Goal: Navigation & Orientation: Find specific page/section

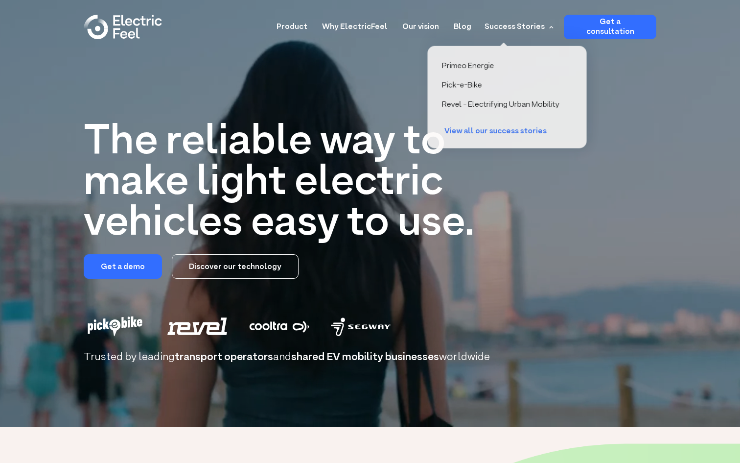
click at [534, 26] on div "Success Stories" at bounding box center [515, 27] width 60 height 12
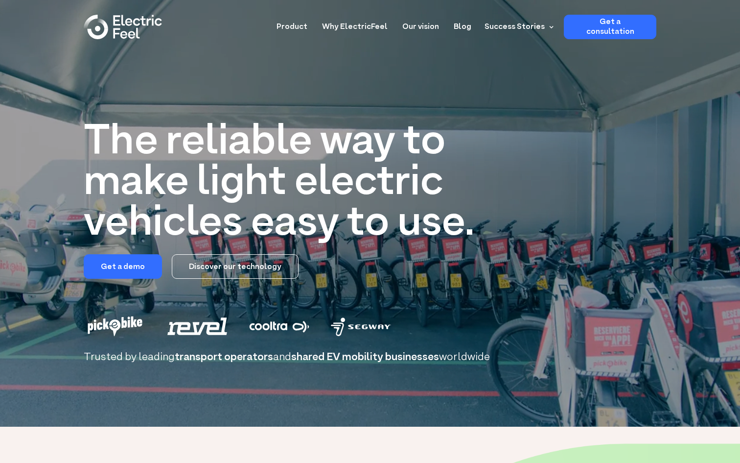
click at [534, 26] on div "Success Stories" at bounding box center [515, 27] width 60 height 12
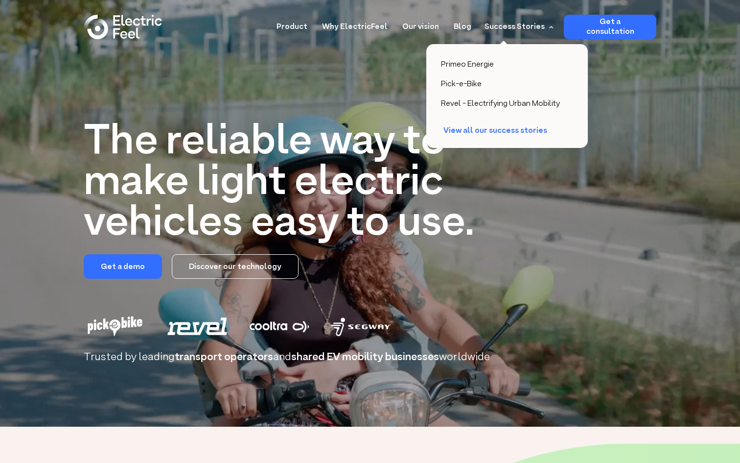
click at [534, 26] on div "Success Stories" at bounding box center [515, 27] width 60 height 12
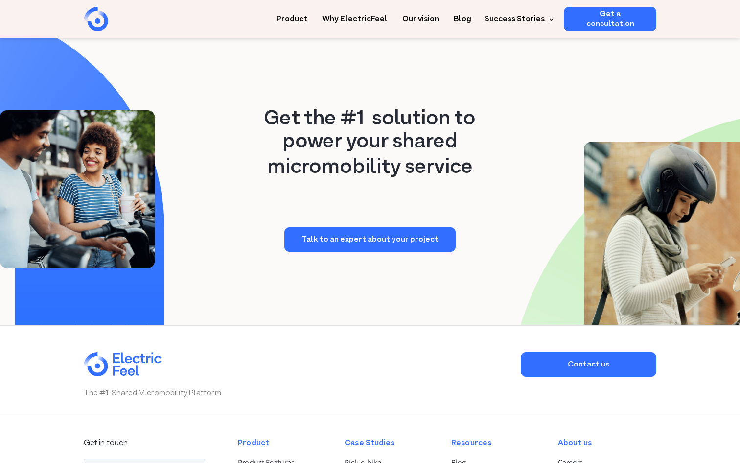
scroll to position [2548, 0]
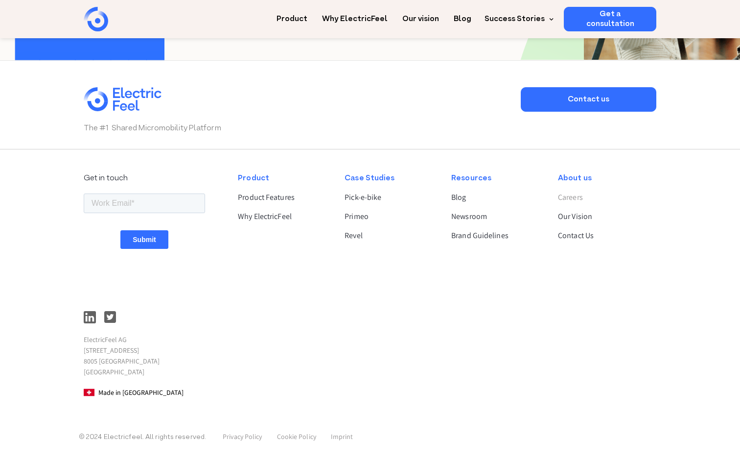
click at [567, 199] on link "Careers" at bounding box center [603, 197] width 90 height 12
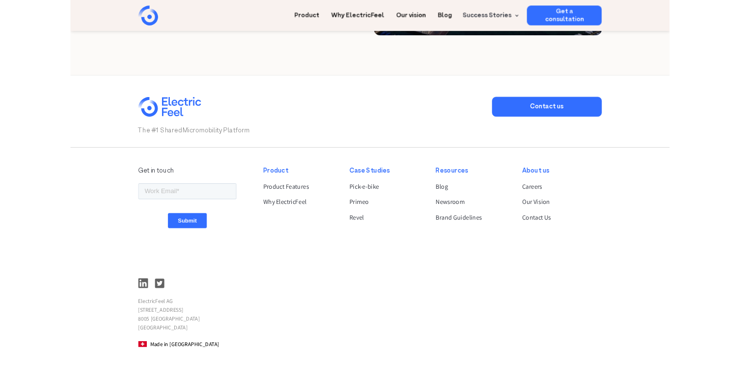
scroll to position [1726, 0]
